Goal: Information Seeking & Learning: Learn about a topic

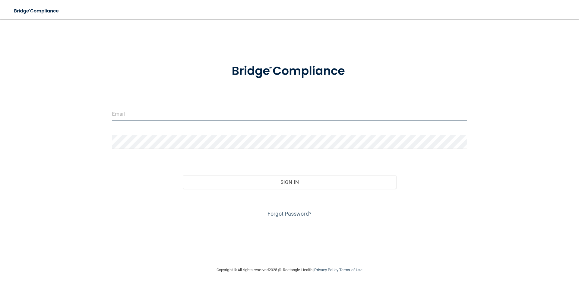
click at [143, 113] on input "email" at bounding box center [289, 114] width 355 height 14
type input "[EMAIL_ADDRESS][DOMAIN_NAME]"
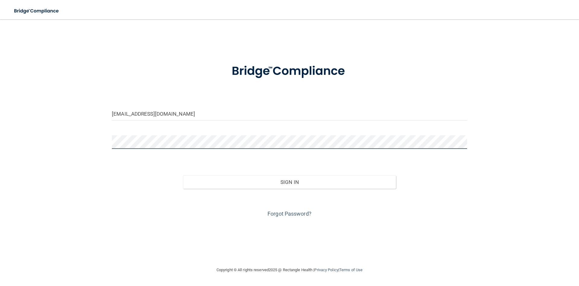
click at [183, 175] on button "Sign In" at bounding box center [289, 181] width 213 height 13
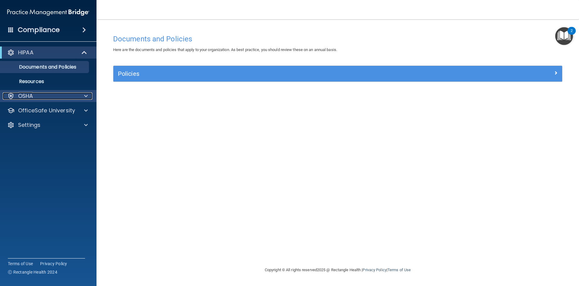
click at [74, 96] on div "OSHA" at bounding box center [40, 95] width 75 height 7
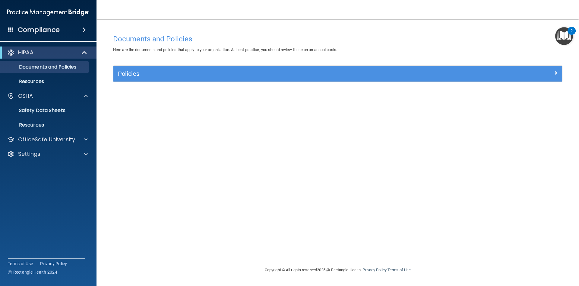
click at [68, 47] on div "HIPAA" at bounding box center [48, 52] width 97 height 12
click at [67, 52] on div "HIPAA" at bounding box center [40, 52] width 75 height 7
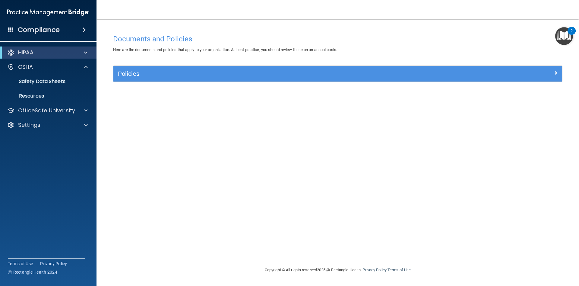
click at [86, 29] on span at bounding box center [84, 29] width 4 height 7
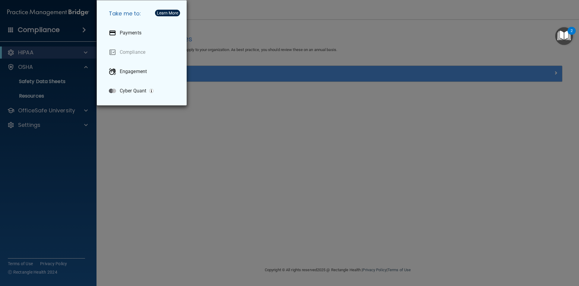
click at [148, 124] on div "Take me to: Payments Compliance Engagement Cyber Quant" at bounding box center [289, 143] width 579 height 286
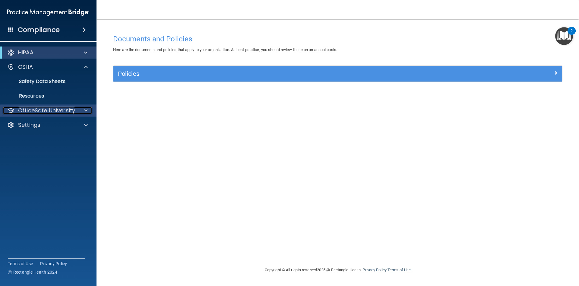
click at [38, 111] on p "OfficeSafe University" at bounding box center [46, 110] width 57 height 7
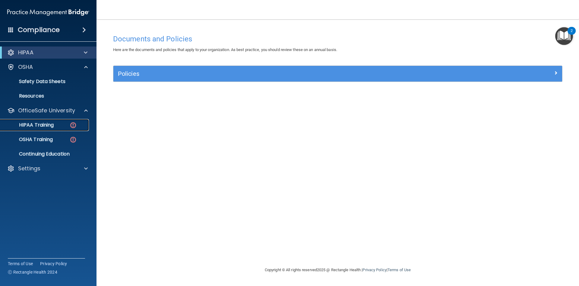
click at [46, 125] on p "HIPAA Training" at bounding box center [29, 125] width 50 height 6
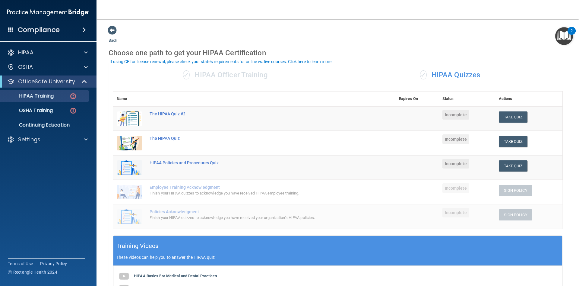
click at [567, 36] on img "Open Resource Center, 2 new notifications" at bounding box center [564, 36] width 18 height 18
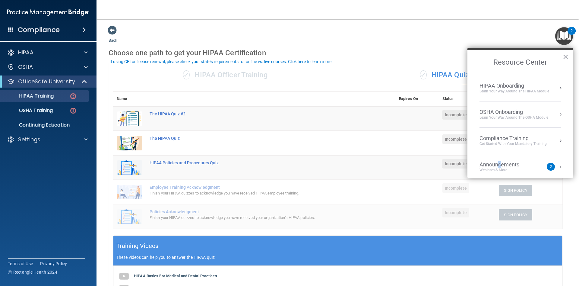
click at [499, 165] on div "Announcements" at bounding box center [506, 164] width 52 height 7
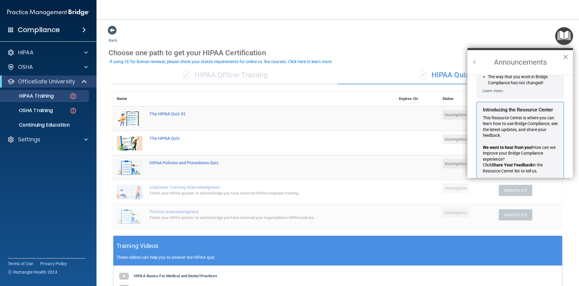
scroll to position [94, 0]
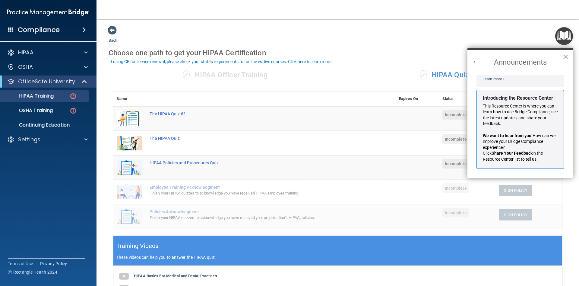
click at [477, 62] on button "Back to Resource Center Home" at bounding box center [475, 62] width 6 height 6
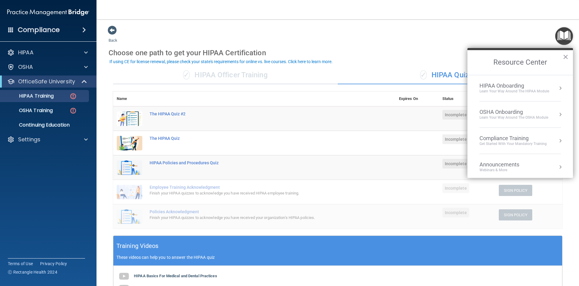
scroll to position [86, 0]
click at [563, 56] on h2 "Resource Center" at bounding box center [521, 62] width 106 height 25
click at [566, 55] on button "×" at bounding box center [566, 57] width 6 height 10
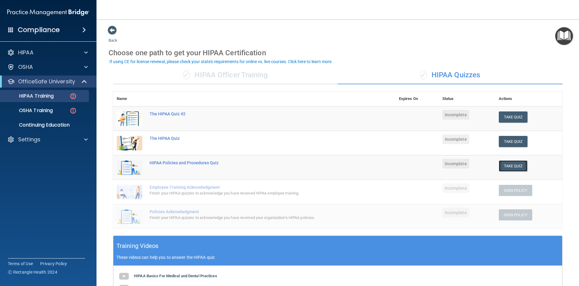
drag, startPoint x: 508, startPoint y: 165, endPoint x: 512, endPoint y: 166, distance: 4.0
click at [508, 165] on button "Take Quiz" at bounding box center [513, 165] width 29 height 11
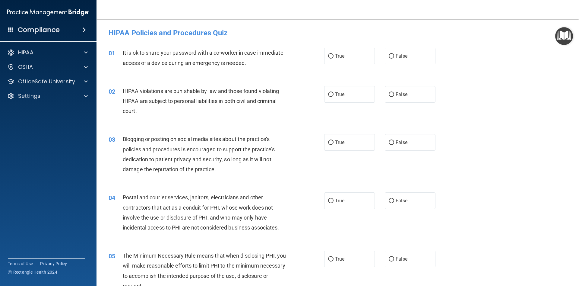
drag, startPoint x: 279, startPoint y: 67, endPoint x: 313, endPoint y: 75, distance: 34.5
click at [279, 68] on div "It is ok to share your password with a co-worker in case immediate access of a …" at bounding box center [207, 58] width 169 height 20
click at [344, 97] on label "True" at bounding box center [349, 94] width 51 height 17
click at [334, 97] on input "True" at bounding box center [330, 94] width 5 height 5
radio input "true"
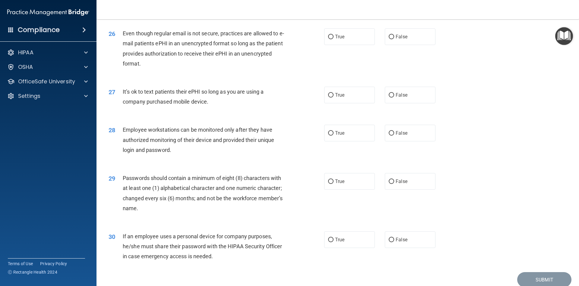
scroll to position [1219, 0]
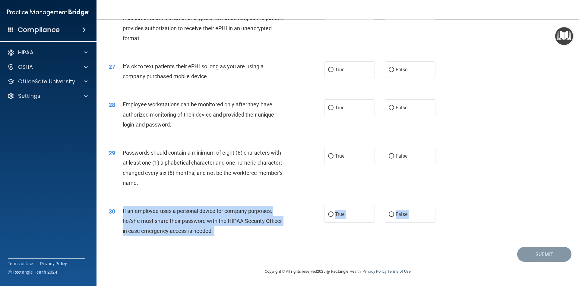
drag, startPoint x: 122, startPoint y: 209, endPoint x: 213, endPoint y: 239, distance: 95.2
click at [213, 239] on div "30 If an employee uses a personal device for company purposes, he/she must shar…" at bounding box center [338, 222] width 468 height 48
copy ng-form "If an employee uses a personal device for company purposes, he/she must share t…"
click at [390, 214] on input "False" at bounding box center [391, 214] width 5 height 5
radio input "true"
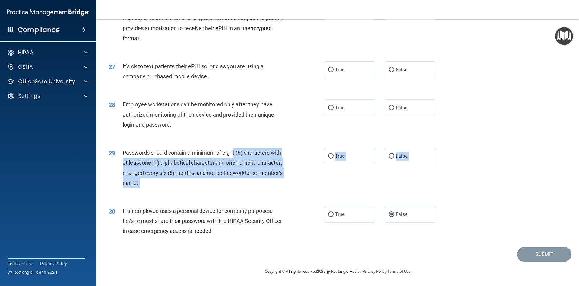
drag, startPoint x: 234, startPoint y: 148, endPoint x: 211, endPoint y: 146, distance: 23.7
click at [225, 147] on div "29 Passwords should contain a minimum of eight (8) characters with at least one…" at bounding box center [338, 169] width 468 height 58
drag, startPoint x: 123, startPoint y: 147, endPoint x: 159, endPoint y: 158, distance: 37.9
click at [159, 158] on div "29 Passwords should contain a minimum of eight (8) characters with at least one…" at bounding box center [338, 169] width 468 height 58
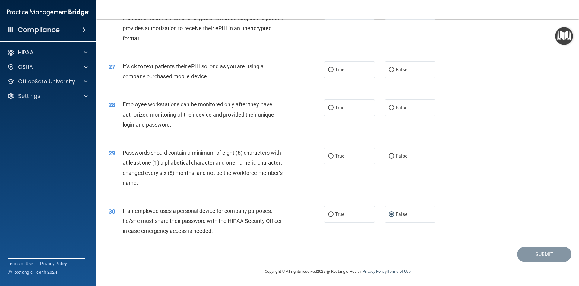
click at [136, 144] on div "29 Passwords should contain a minimum of eight (8) characters with at least one…" at bounding box center [338, 169] width 468 height 58
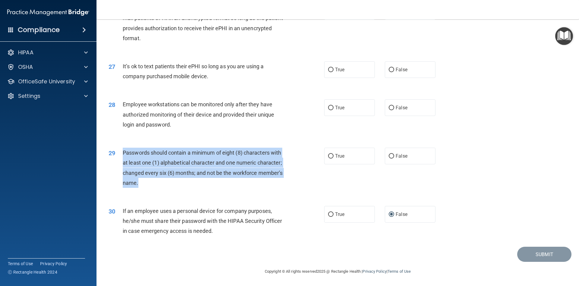
drag, startPoint x: 124, startPoint y: 151, endPoint x: 151, endPoint y: 186, distance: 44.2
click at [151, 186] on div "Passwords should contain a minimum of eight (8) characters with at least one (1…" at bounding box center [207, 168] width 169 height 40
copy span "Passwords should contain a minimum of eight (8) characters with at least one (1…"
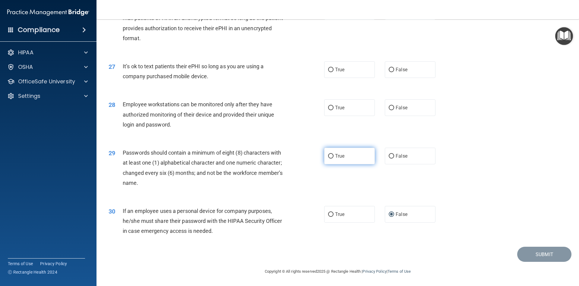
click at [359, 155] on label "True" at bounding box center [349, 156] width 51 height 17
click at [334, 155] on input "True" at bounding box center [330, 156] width 5 height 5
radio input "true"
drag, startPoint x: 124, startPoint y: 103, endPoint x: 178, endPoint y: 121, distance: 56.9
click at [178, 121] on div "Employee workstations can be monitored only after they have authorized monitori…" at bounding box center [207, 114] width 169 height 30
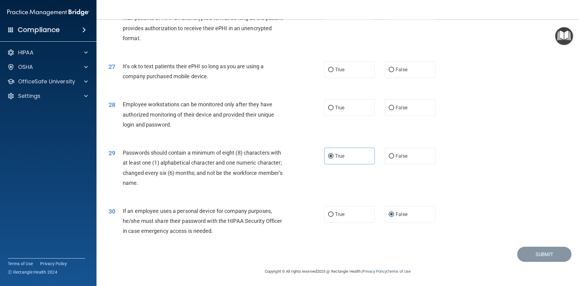
copy span "Employee workstations can be monitored only after they have authorized monitori…"
click at [289, 110] on div "Employee workstations can be monitored only after they have authorized monitori…" at bounding box center [207, 114] width 169 height 30
drag, startPoint x: 397, startPoint y: 103, endPoint x: 329, endPoint y: 99, distance: 67.7
click at [397, 102] on label "False" at bounding box center [410, 107] width 51 height 17
click at [393, 108] on input "False" at bounding box center [391, 108] width 5 height 5
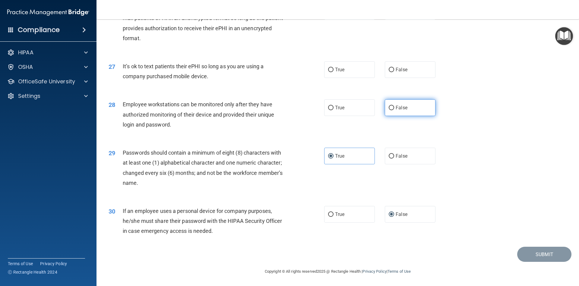
radio input "true"
drag, startPoint x: 121, startPoint y: 65, endPoint x: 209, endPoint y: 78, distance: 88.7
click at [209, 78] on div "27 It’s ok to text patients their ePHI so long as you are using a company purch…" at bounding box center [217, 72] width 234 height 23
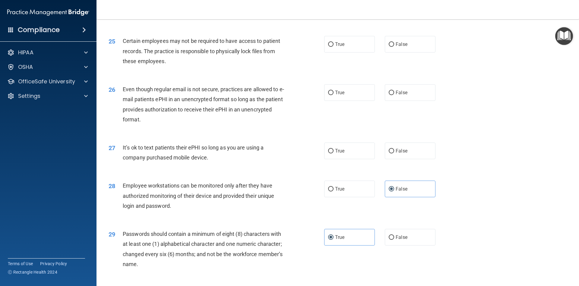
click at [256, 129] on div "26 Even though regular email is not secure, practices are allowed to e-mail pat…" at bounding box center [338, 106] width 468 height 58
click at [401, 152] on span "False" at bounding box center [402, 151] width 12 height 6
click at [394, 152] on input "False" at bounding box center [391, 151] width 5 height 5
radio input "true"
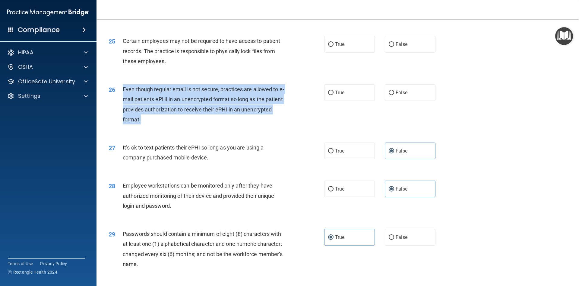
drag, startPoint x: 122, startPoint y: 90, endPoint x: 138, endPoint y: 125, distance: 38.7
click at [139, 122] on div "26 Even though regular email is not secure, practices are allowed to e-mail pat…" at bounding box center [217, 105] width 234 height 43
copy div "Even though regular email is not secure, practices are allowed to e-mail patien…"
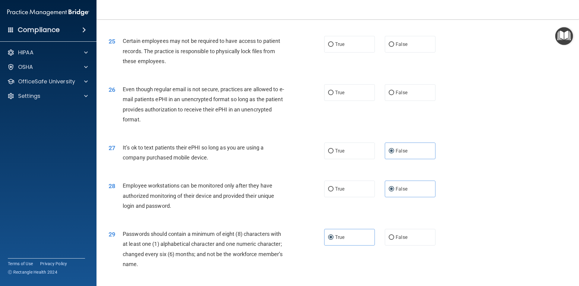
click at [191, 77] on div "26 Even though regular email is not secure, practices are allowed to e-mail pat…" at bounding box center [338, 106] width 468 height 58
click at [407, 92] on span "False" at bounding box center [402, 93] width 12 height 6
click at [394, 92] on input "False" at bounding box center [391, 92] width 5 height 5
radio input "true"
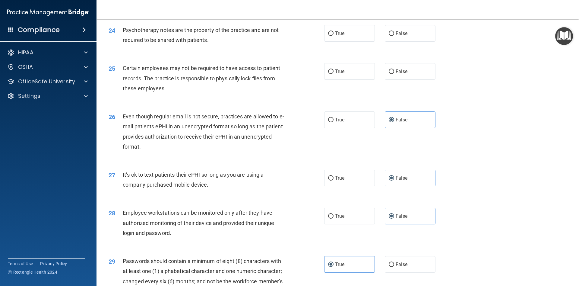
drag, startPoint x: 123, startPoint y: 66, endPoint x: 168, endPoint y: 88, distance: 49.8
click at [168, 88] on div "Certain employees may not be required to have access to patient records. The pr…" at bounding box center [207, 78] width 169 height 30
click at [350, 73] on label "True" at bounding box center [349, 71] width 51 height 17
click at [334, 73] on input "True" at bounding box center [330, 71] width 5 height 5
radio input "true"
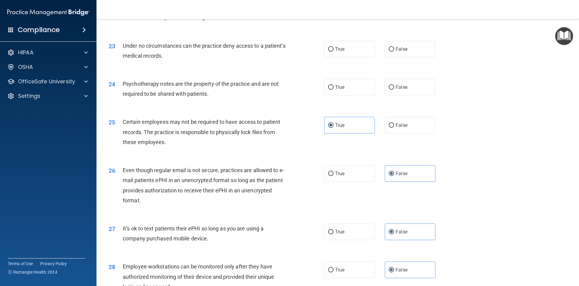
scroll to position [1056, 0]
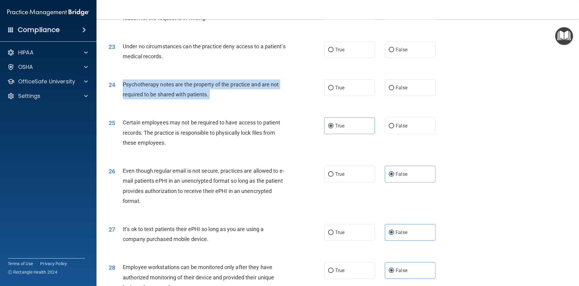
drag, startPoint x: 122, startPoint y: 82, endPoint x: 201, endPoint y: 92, distance: 78.7
click at [228, 101] on div "24 Psychotherapy notes are the property of the practice and are not required to…" at bounding box center [217, 90] width 234 height 23
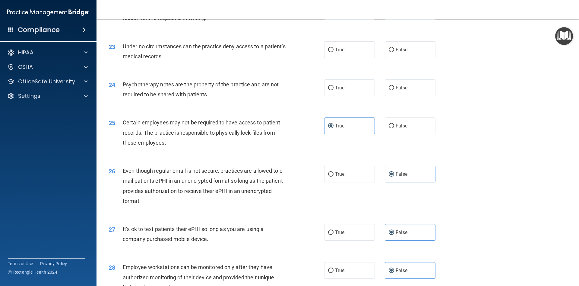
drag, startPoint x: 200, startPoint y: 69, endPoint x: 197, endPoint y: 83, distance: 14.3
click at [200, 69] on div "23 Under no circumstances can the practice deny access to a patient’s medical r…" at bounding box center [338, 53] width 468 height 38
click at [393, 81] on label "False" at bounding box center [410, 87] width 51 height 17
click at [393, 86] on input "False" at bounding box center [391, 88] width 5 height 5
radio input "true"
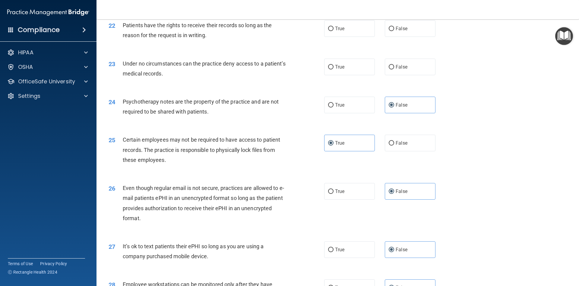
scroll to position [1029, 0]
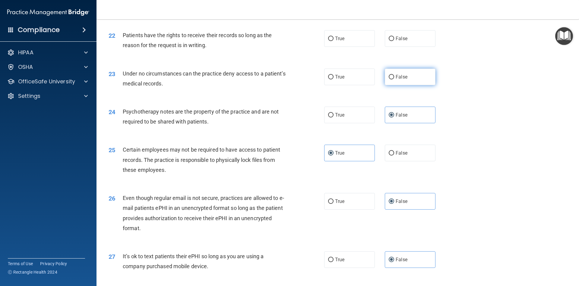
click at [399, 74] on label "False" at bounding box center [410, 76] width 51 height 17
click at [394, 75] on input "False" at bounding box center [391, 77] width 5 height 5
radio input "true"
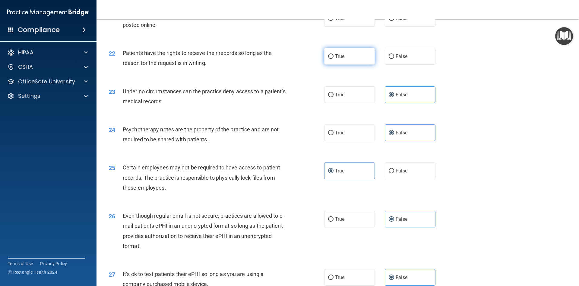
scroll to position [1002, 0]
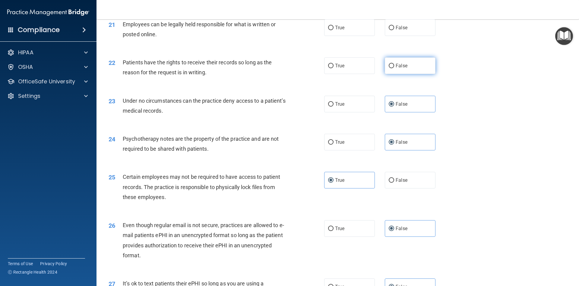
click at [398, 70] on label "False" at bounding box center [410, 65] width 51 height 17
click at [394, 68] on input "False" at bounding box center [391, 66] width 5 height 5
radio input "true"
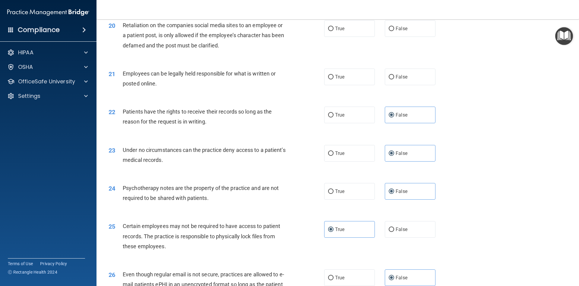
scroll to position [947, 0]
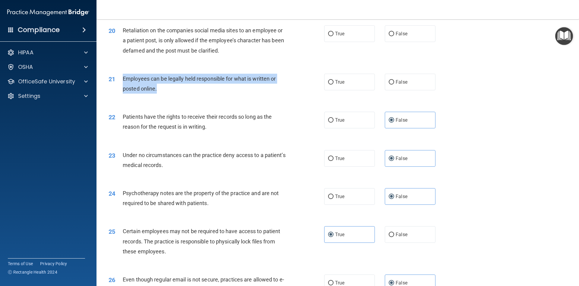
drag, startPoint x: 120, startPoint y: 78, endPoint x: 161, endPoint y: 93, distance: 43.1
click at [160, 93] on div "21 Employees can be legally held responsible for what is written or posted onli…" at bounding box center [217, 85] width 234 height 23
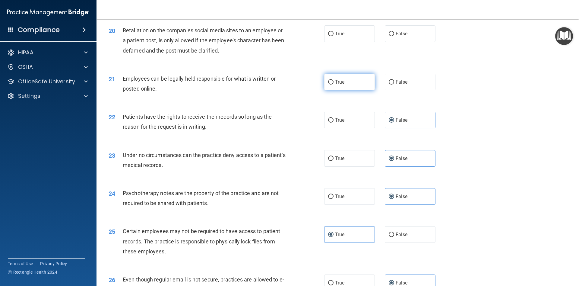
click at [359, 81] on label "True" at bounding box center [349, 82] width 51 height 17
click at [334, 81] on input "True" at bounding box center [330, 82] width 5 height 5
radio input "true"
click at [265, 54] on div "Retaliation on the companies social media sites to an employee or a patient pos…" at bounding box center [207, 40] width 169 height 30
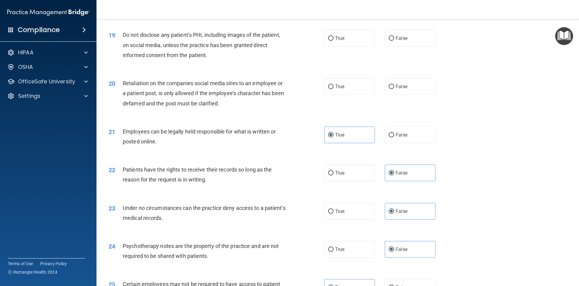
scroll to position [893, 0]
